Goal: Complete application form: Complete application form

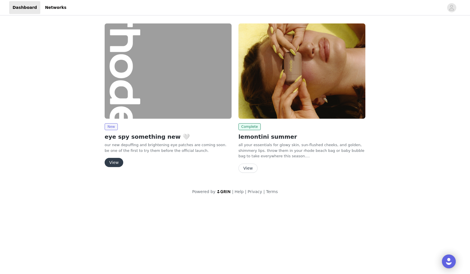
click at [115, 163] on button "View" at bounding box center [114, 162] width 19 height 9
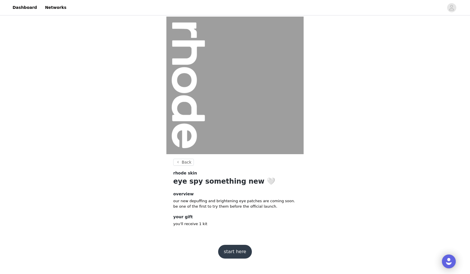
click at [226, 253] on button "start here" at bounding box center [235, 252] width 34 height 14
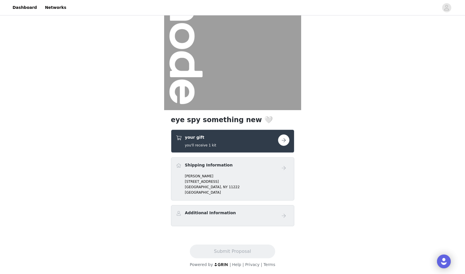
scroll to position [44, 0]
click at [189, 179] on p "[STREET_ADDRESS]" at bounding box center [237, 181] width 105 height 5
click at [179, 165] on span at bounding box center [179, 165] width 6 height 7
click at [199, 184] on p "[GEOGRAPHIC_DATA]" at bounding box center [237, 186] width 105 height 5
click at [214, 183] on p "[STREET_ADDRESS]" at bounding box center [237, 181] width 105 height 5
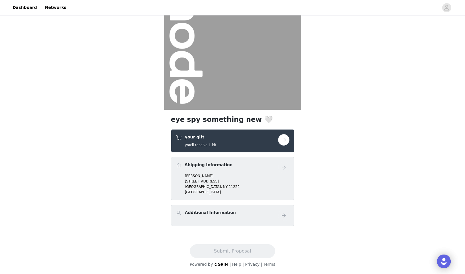
click at [229, 142] on div "your gift you'll receive 1 kit" at bounding box center [227, 140] width 102 height 13
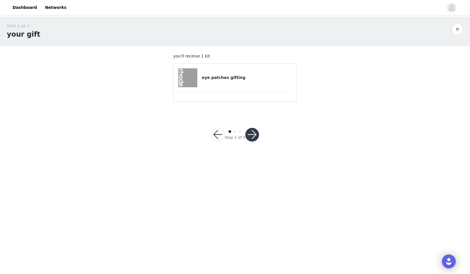
click at [250, 137] on button "button" at bounding box center [252, 135] width 14 height 14
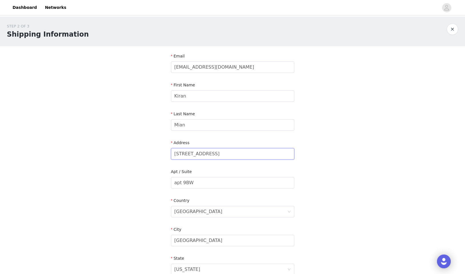
drag, startPoint x: 218, startPoint y: 154, endPoint x: 167, endPoint y: 151, distance: 50.4
click at [167, 151] on section "Email [EMAIL_ADDRESS][DOMAIN_NAME] First Name [PERSON_NAME] Last Name [PERSON_N…" at bounding box center [232, 197] width 137 height 302
type input "[STREET_ADDRESS][US_STATE]"
drag, startPoint x: 187, startPoint y: 184, endPoint x: 183, endPoint y: 185, distance: 4.1
click at [183, 185] on input "apt 9BW" at bounding box center [232, 182] width 123 height 11
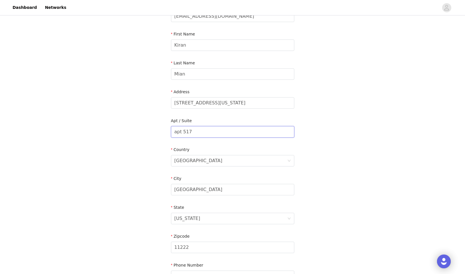
scroll to position [60, 0]
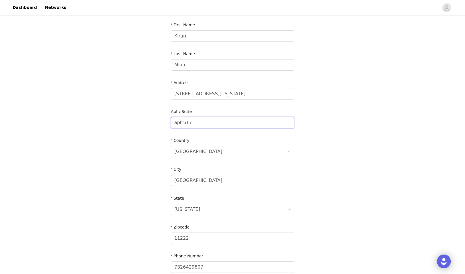
type input "apt 517"
click at [184, 181] on input "[GEOGRAPHIC_DATA]" at bounding box center [232, 180] width 123 height 11
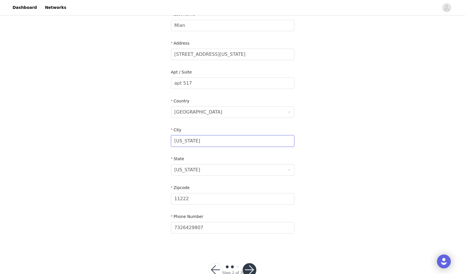
scroll to position [101, 0]
type input "[US_STATE]"
click at [190, 198] on input "11222" at bounding box center [232, 196] width 123 height 11
type input "1"
type input "10014"
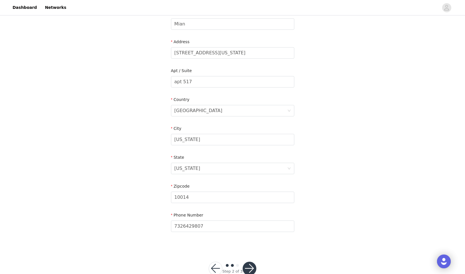
click at [303, 179] on div "STEP 2 OF 3 Shipping Information Email [EMAIL_ADDRESS][DOMAIN_NAME] First Name …" at bounding box center [232, 82] width 465 height 332
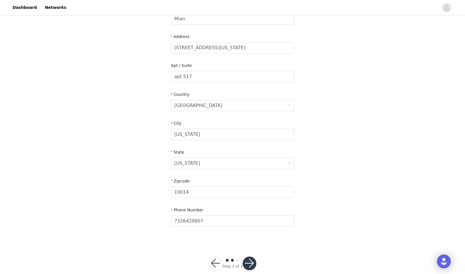
scroll to position [116, 0]
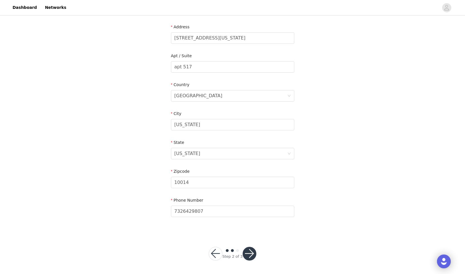
click at [251, 250] on button "button" at bounding box center [250, 254] width 14 height 14
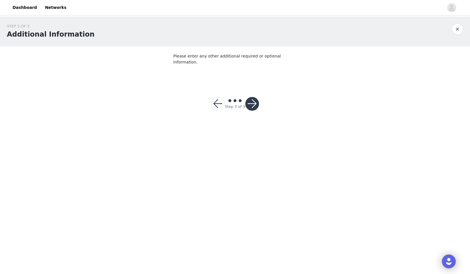
click at [255, 99] on button "button" at bounding box center [252, 104] width 14 height 14
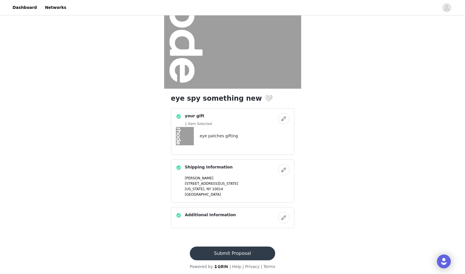
scroll to position [68, 0]
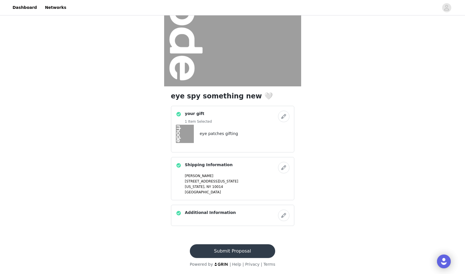
click at [234, 252] on button "Submit Proposal" at bounding box center [232, 251] width 85 height 14
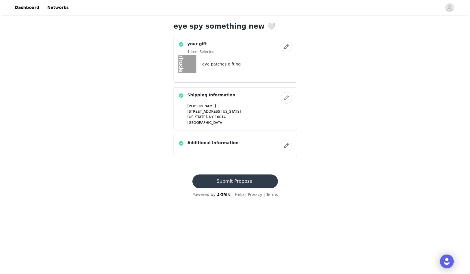
scroll to position [0, 0]
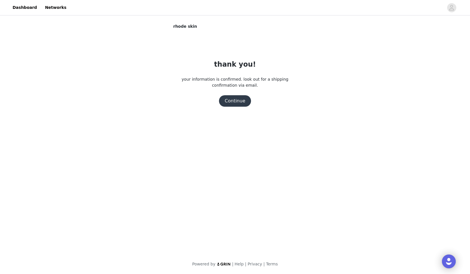
click at [241, 103] on button "Continue" at bounding box center [235, 100] width 32 height 11
